Goal: Transaction & Acquisition: Purchase product/service

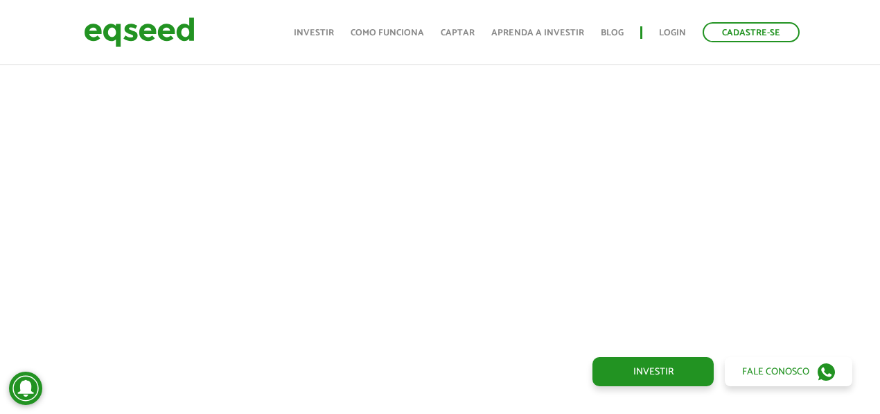
scroll to position [555, 0]
click at [681, 30] on link "Login" at bounding box center [672, 32] width 27 height 9
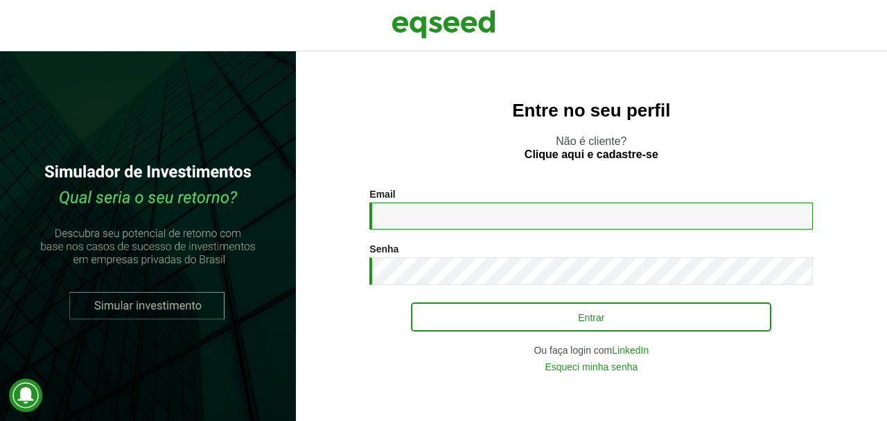
type input "**********"
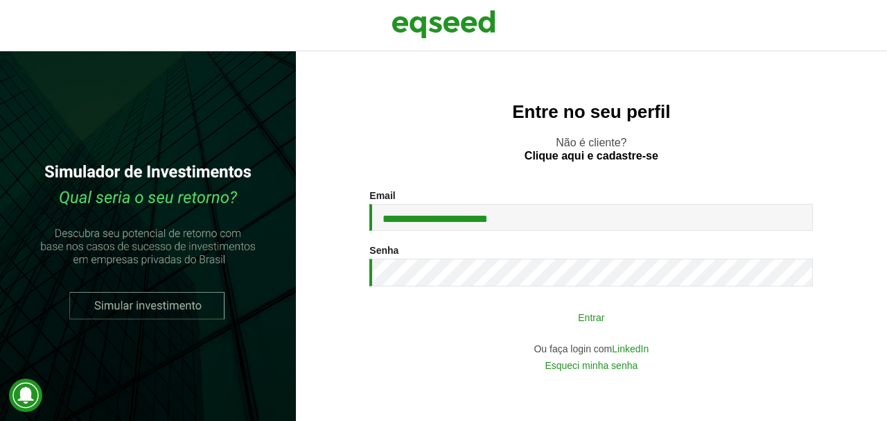
click at [561, 315] on button "Entrar" at bounding box center [591, 317] width 360 height 26
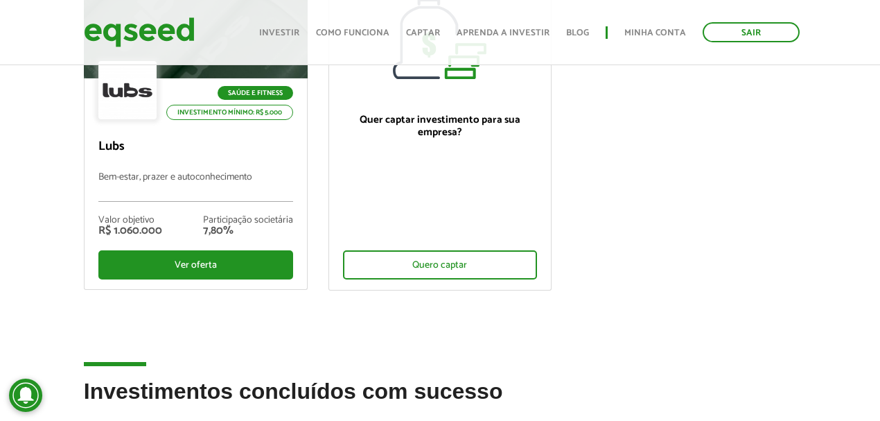
scroll to position [231, 0]
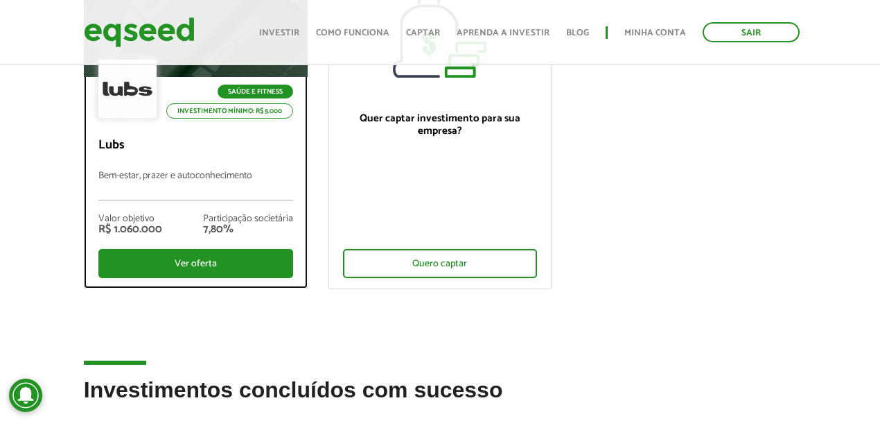
click at [204, 198] on p "Bem-estar, prazer e autoconhecimento" at bounding box center [195, 186] width 195 height 30
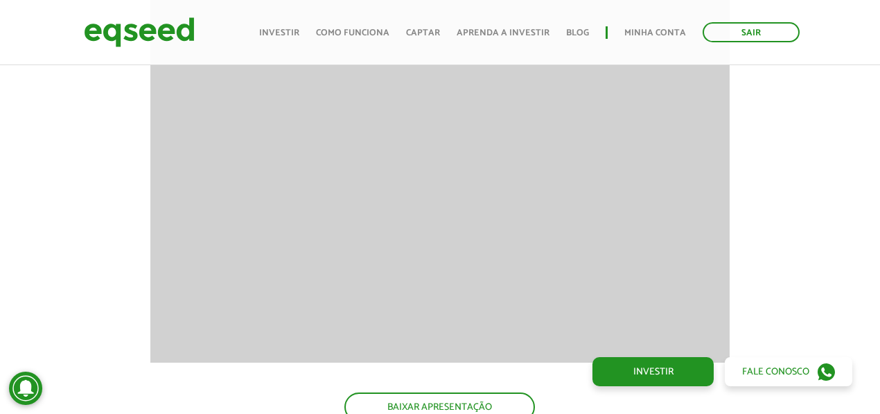
scroll to position [1479, 0]
